Goal: Transaction & Acquisition: Purchase product/service

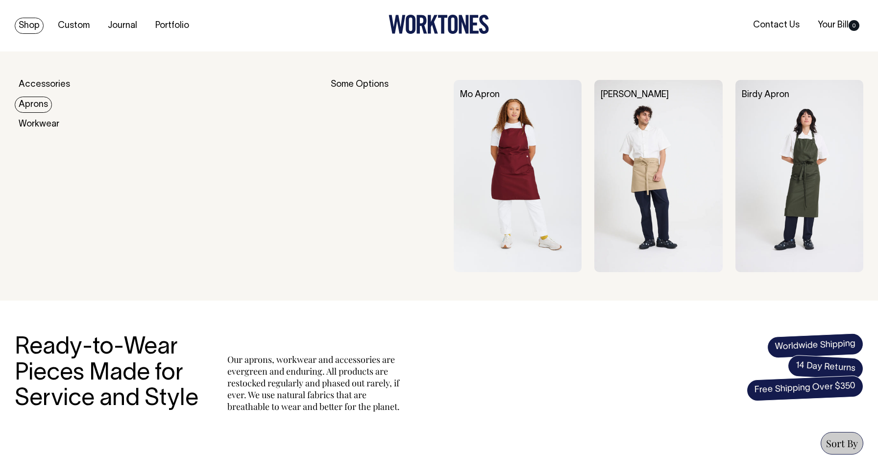
click at [40, 102] on link "Aprons" at bounding box center [33, 105] width 37 height 16
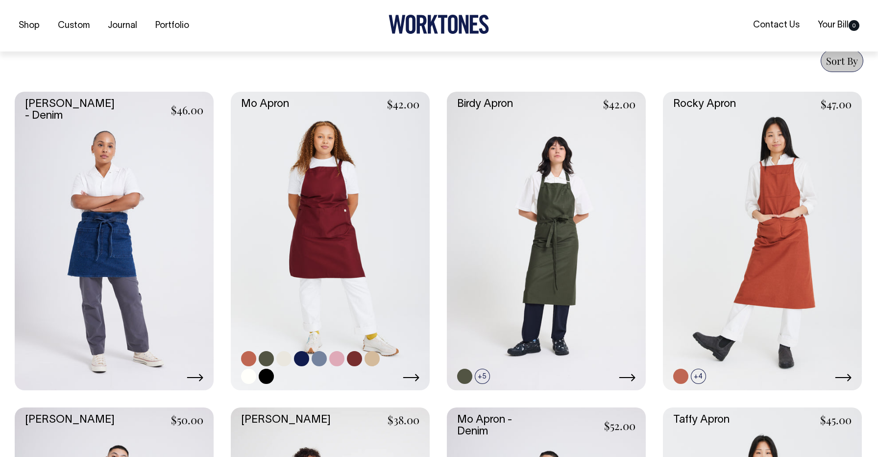
scroll to position [383, 0]
click at [353, 361] on link at bounding box center [354, 357] width 15 height 15
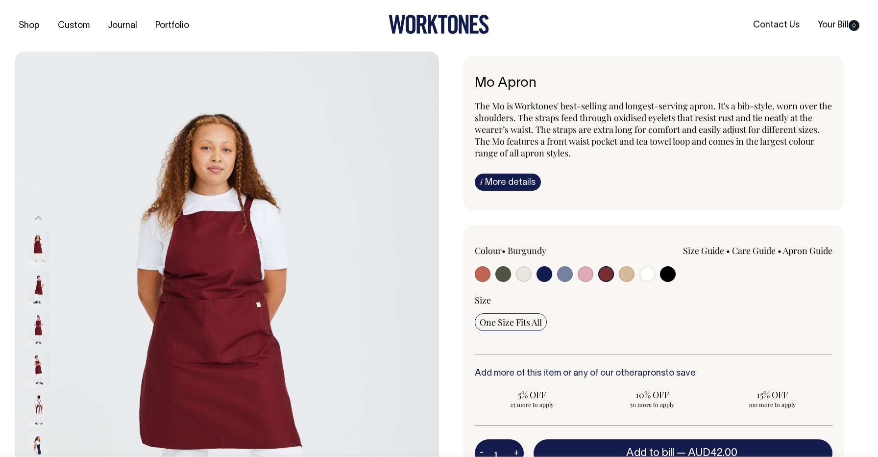
select select "Burgundy"
drag, startPoint x: 552, startPoint y: 250, endPoint x: 511, endPoint y: 250, distance: 41.2
click at [511, 250] on div "Colour • [GEOGRAPHIC_DATA]" at bounding box center [546, 251] width 143 height 12
copy label "Burgundy"
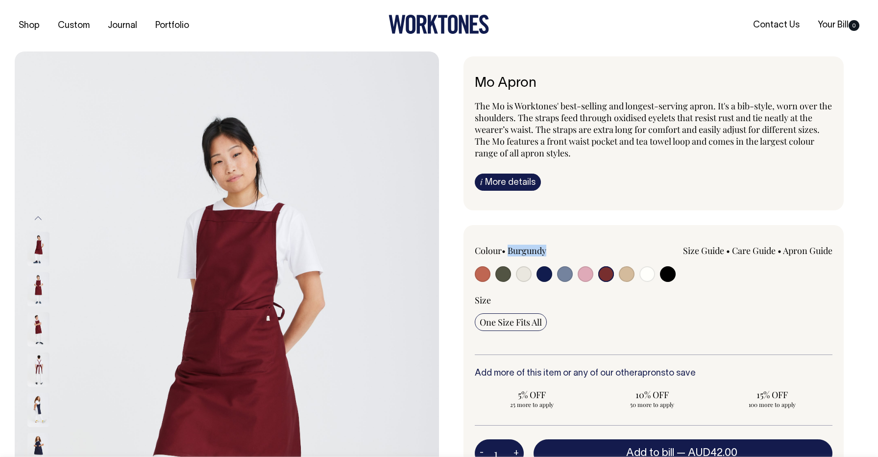
click at [43, 360] on img at bounding box center [38, 369] width 22 height 34
